Goal: Communication & Community: Answer question/provide support

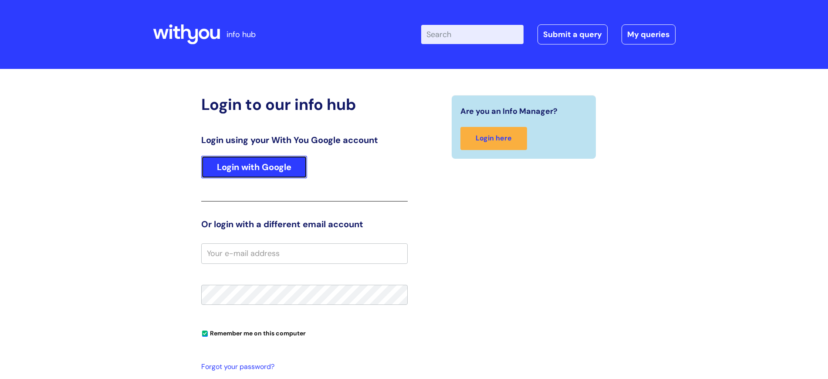
click at [267, 161] on link "Login with Google" at bounding box center [254, 167] width 106 height 23
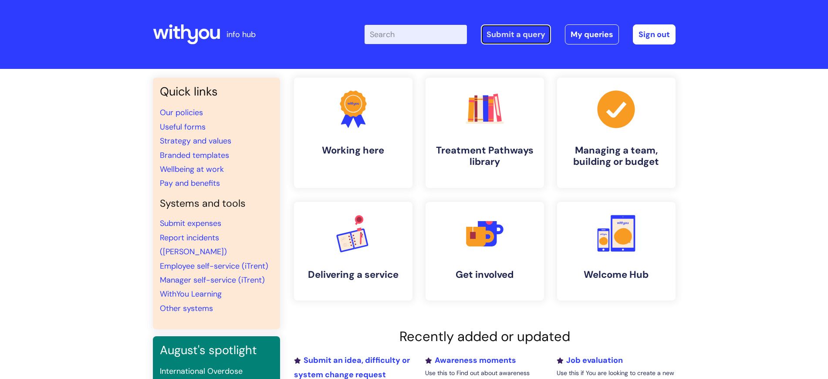
click at [536, 36] on link "Submit a query" at bounding box center [516, 34] width 70 height 20
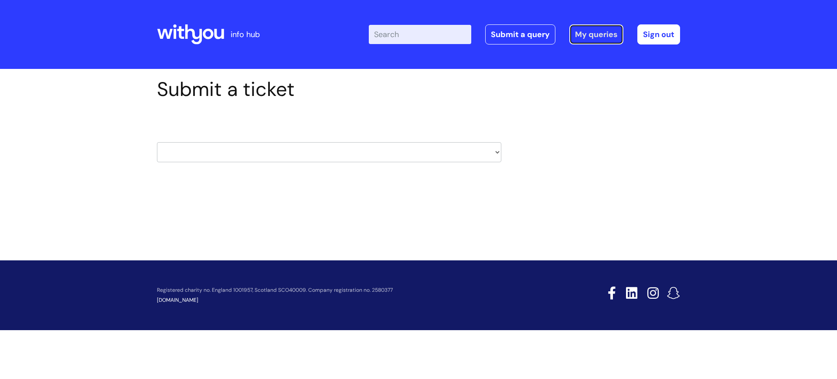
click at [593, 37] on link "My queries" at bounding box center [596, 34] width 54 height 20
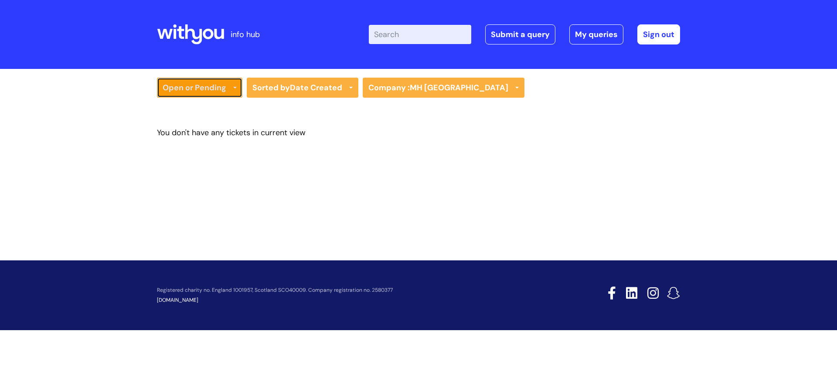
click at [224, 86] on link "Open or Pending" at bounding box center [199, 88] width 85 height 20
click at [219, 126] on link "Resolved or Closed" at bounding box center [199, 130] width 85 height 12
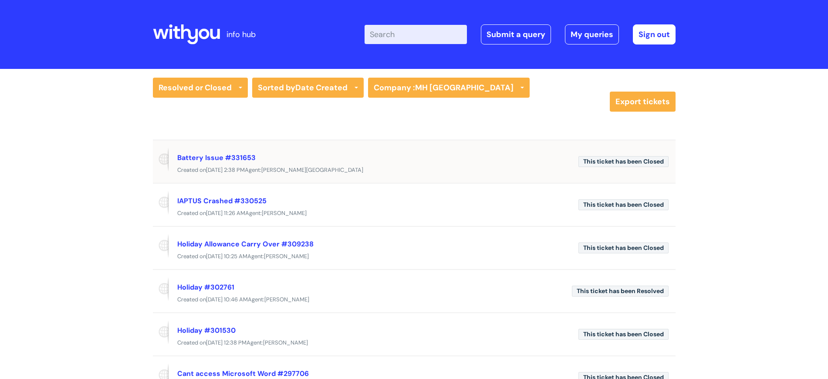
click at [362, 168] on div "Created on Tue, 24 Jun at 2:38 PM Agent: Beverly Hills" at bounding box center [414, 170] width 523 height 11
click at [243, 156] on link "Battery Issue #331653" at bounding box center [216, 157] width 78 height 9
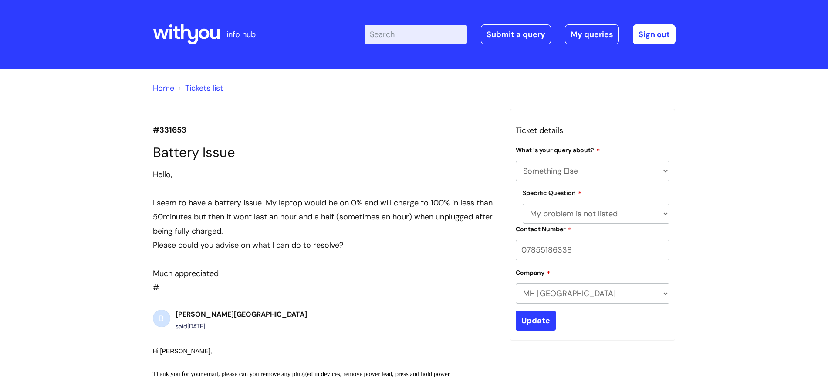
select select "Something Else"
select select "My problem is not listed"
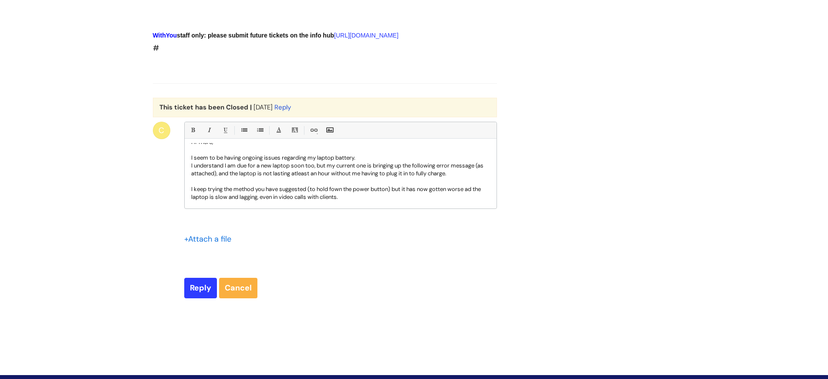
scroll to position [19, 0]
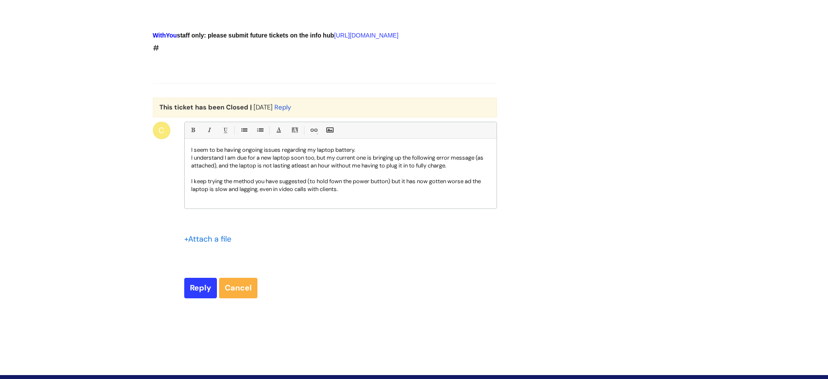
click at [336, 193] on p "I keep trying the method you have suggested (to hold fown the power button) but…" at bounding box center [340, 185] width 299 height 16
click at [261, 209] on p at bounding box center [340, 205] width 299 height 8
click at [302, 209] on p "Please, if there is any advice you can give Id greatly appreicate." at bounding box center [340, 205] width 299 height 8
click at [339, 209] on p "Please, if there is any advice you can give I'd greatly appreicate." at bounding box center [340, 205] width 299 height 8
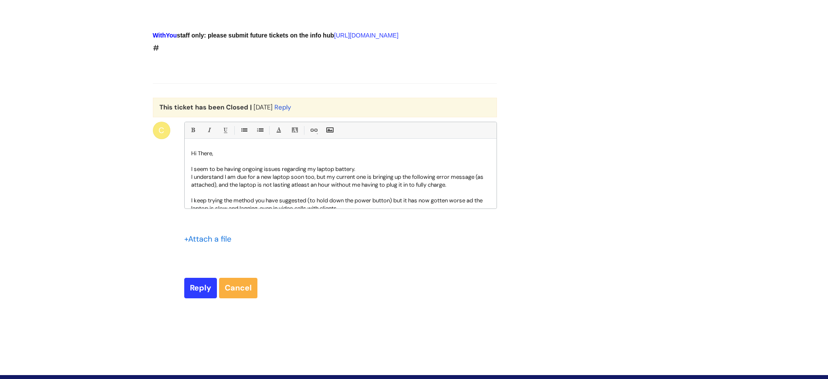
click at [214, 244] on input "file" at bounding box center [206, 238] width 44 height 11
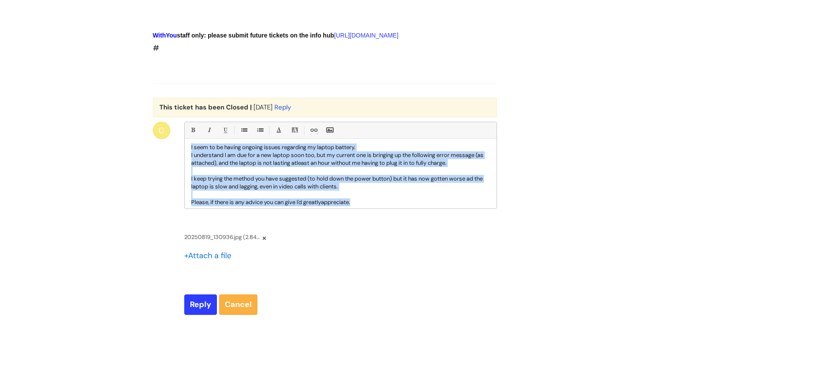
scroll to position [26, 0]
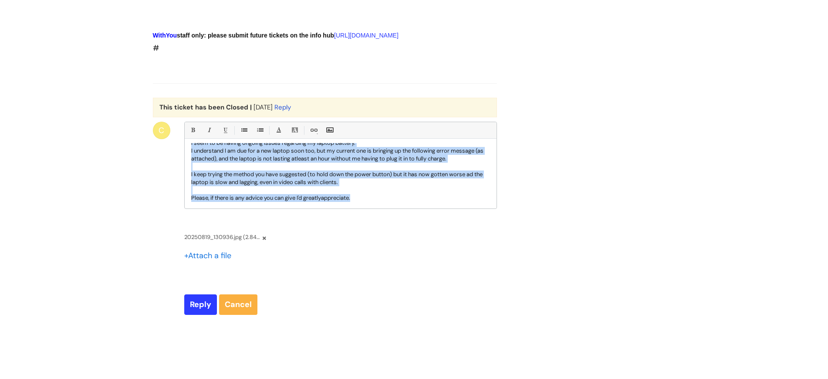
drag, startPoint x: 191, startPoint y: 189, endPoint x: 452, endPoint y: 241, distance: 266.7
click at [452, 208] on div "Hi There, I seem to be having ongoing issues regarding my laptop battery. I und…" at bounding box center [341, 175] width 312 height 65
copy div "Hi There, I seem to be having ongoing issues regarding my laptop battery. I und…"
click at [201, 314] on input "Reply" at bounding box center [200, 304] width 33 height 20
type input "Please Wait..."
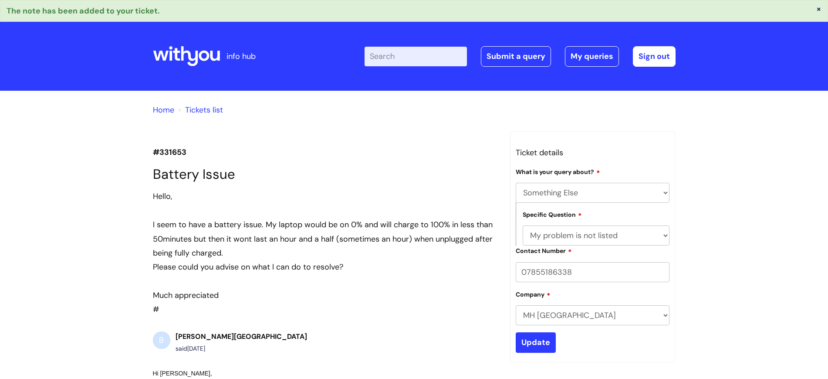
select select "Something Else"
select select "My problem is not listed"
click at [208, 108] on link "Tickets list" at bounding box center [204, 110] width 38 height 10
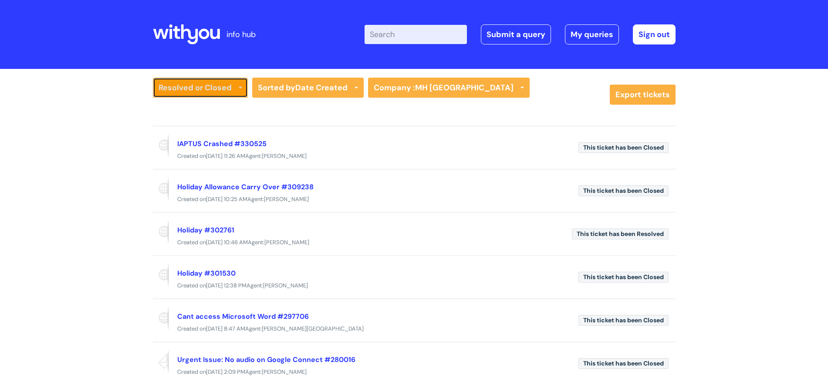
click at [228, 90] on link "Resolved or Closed" at bounding box center [200, 88] width 95 height 20
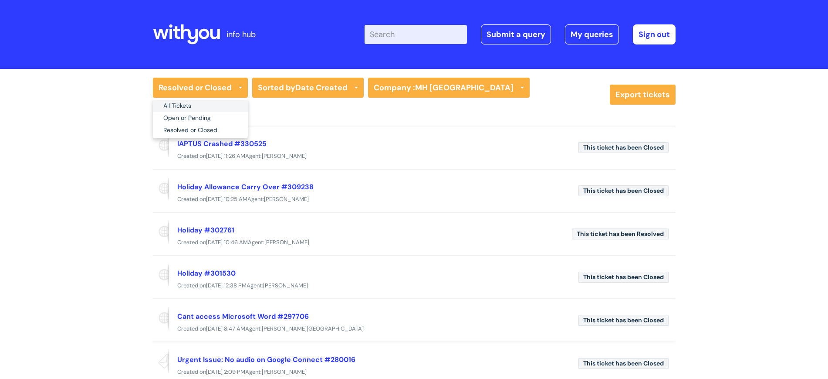
click at [225, 104] on link "All Tickets" at bounding box center [200, 106] width 95 height 12
